Goal: Transaction & Acquisition: Obtain resource

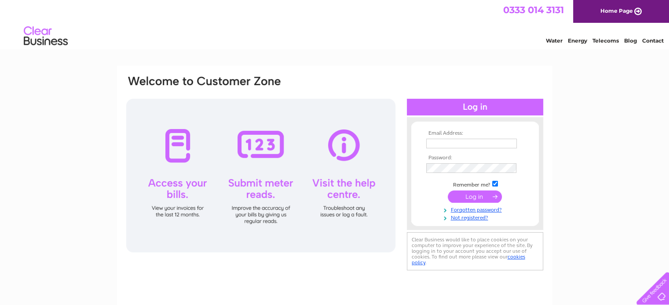
click at [452, 139] on input "text" at bounding box center [471, 144] width 91 height 10
type input "FAY.WALTON@COWSANDCO.COM"
click at [447, 191] on input "submit" at bounding box center [474, 197] width 54 height 12
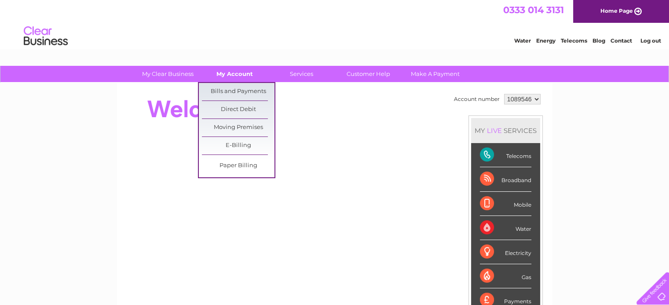
click at [227, 74] on link "My Account" at bounding box center [234, 74] width 73 height 16
click at [225, 91] on link "Bills and Payments" at bounding box center [238, 92] width 73 height 18
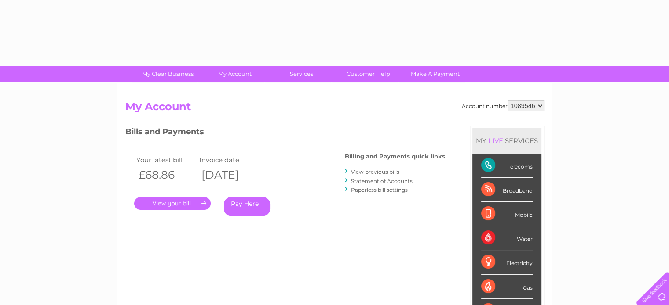
click at [185, 206] on link "." at bounding box center [172, 203] width 76 height 13
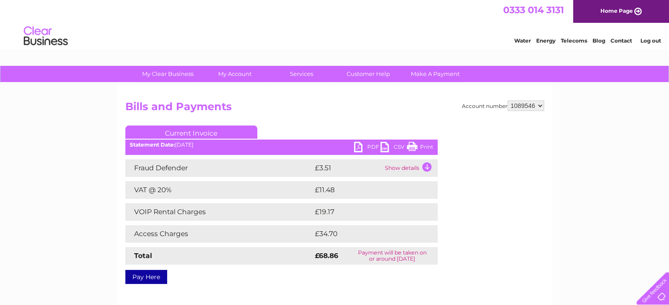
click at [373, 145] on link "PDF" at bounding box center [367, 148] width 26 height 13
click at [539, 105] on select "1089546 1089550" at bounding box center [525, 106] width 36 height 11
select select "1089550"
click at [507, 101] on select "1089546 1089550" at bounding box center [525, 106] width 36 height 11
click at [367, 146] on link "PDF" at bounding box center [367, 148] width 26 height 13
